Goal: Task Accomplishment & Management: Use online tool/utility

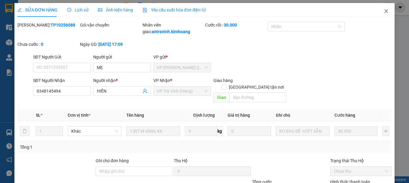
click at [384, 11] on icon "close" at bounding box center [386, 11] width 5 height 5
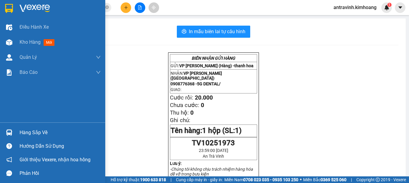
click at [17, 134] on div "Hàng sắp về" at bounding box center [52, 133] width 105 height 14
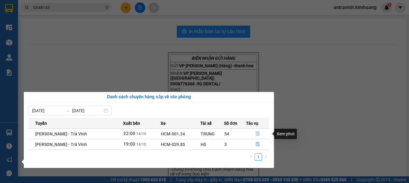
click at [258, 133] on icon "file-done" at bounding box center [258, 133] width 4 height 4
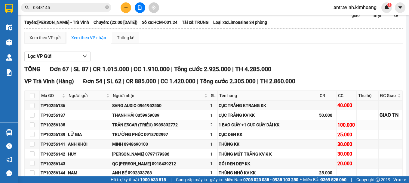
scroll to position [30, 0]
click at [31, 98] on input "checkbox" at bounding box center [32, 95] width 5 height 5
checkbox input "true"
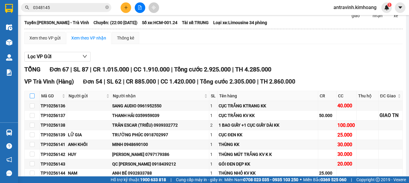
checkbox input "true"
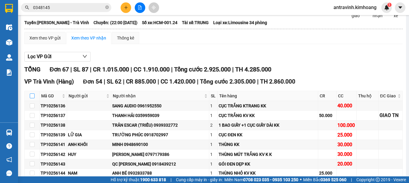
checkbox input "true"
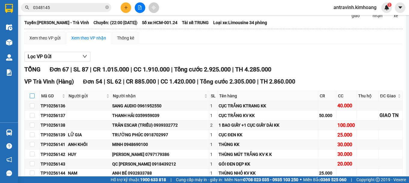
checkbox input "true"
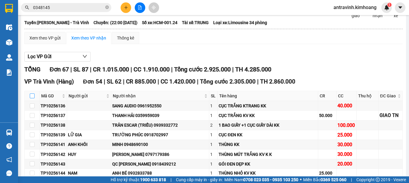
checkbox input "true"
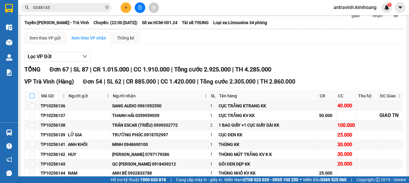
checkbox input "true"
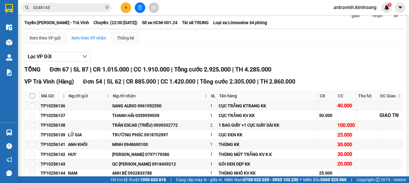
checkbox input "true"
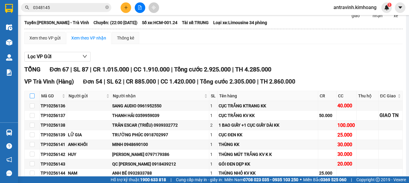
checkbox input "true"
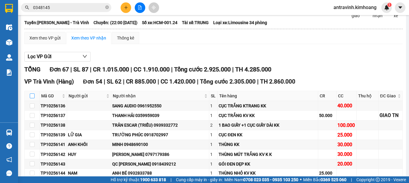
checkbox input "true"
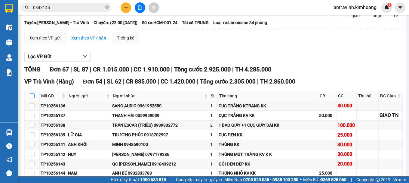
checkbox input "true"
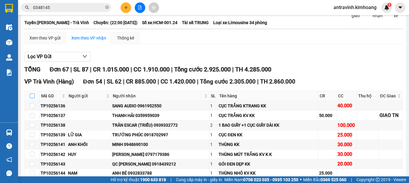
checkbox input "true"
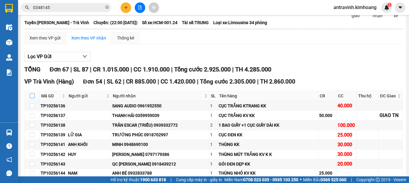
checkbox input "true"
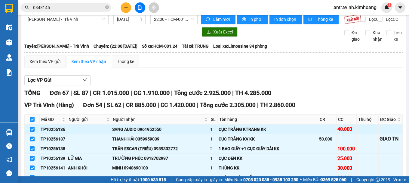
scroll to position [0, 0]
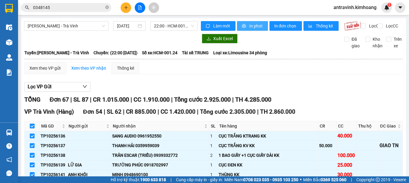
click at [250, 24] on span "In phơi" at bounding box center [257, 26] width 14 height 7
